Goal: Task Accomplishment & Management: Manage account settings

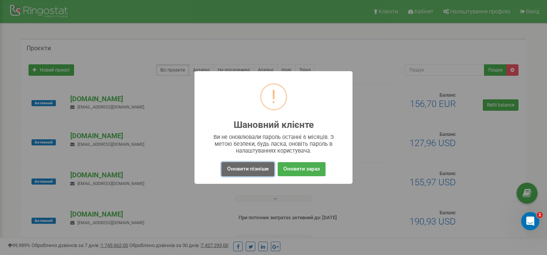
click at [244, 168] on button "Оновити пізніше" at bounding box center [248, 169] width 53 height 14
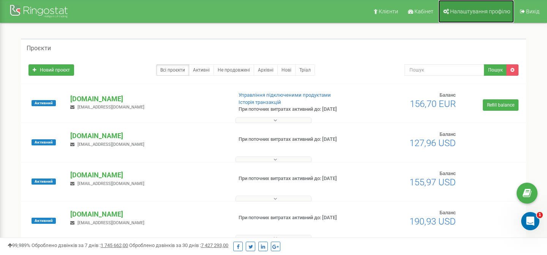
click at [453, 11] on span "Налаштування профілю" at bounding box center [480, 11] width 60 height 6
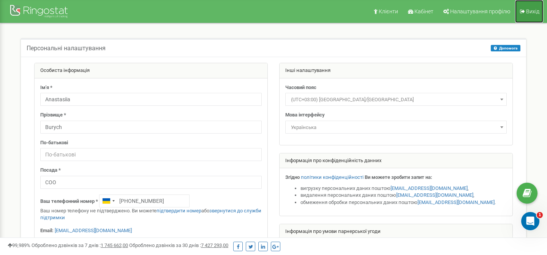
click at [530, 14] on span "Вихід" at bounding box center [532, 11] width 13 height 6
